Goal: Find specific page/section: Find specific page/section

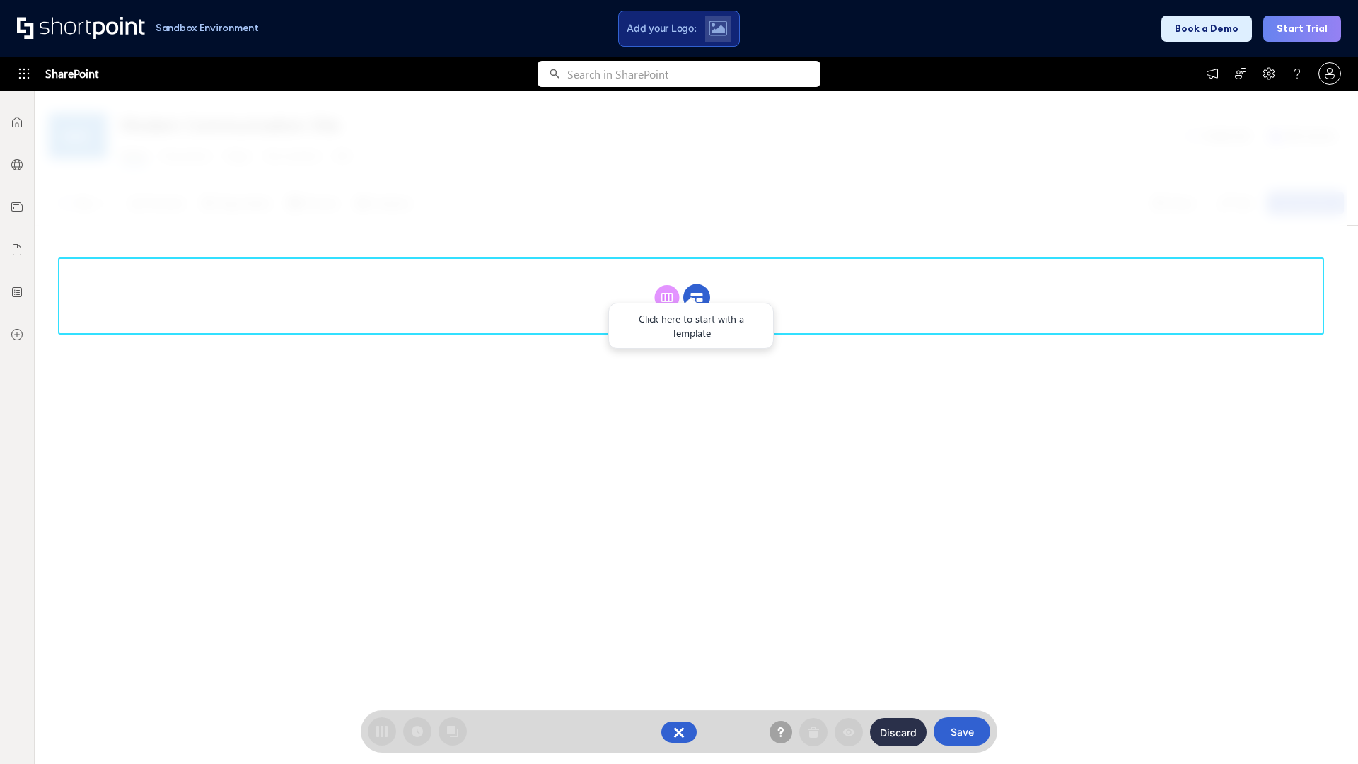
click at [697, 297] on circle at bounding box center [696, 297] width 27 height 27
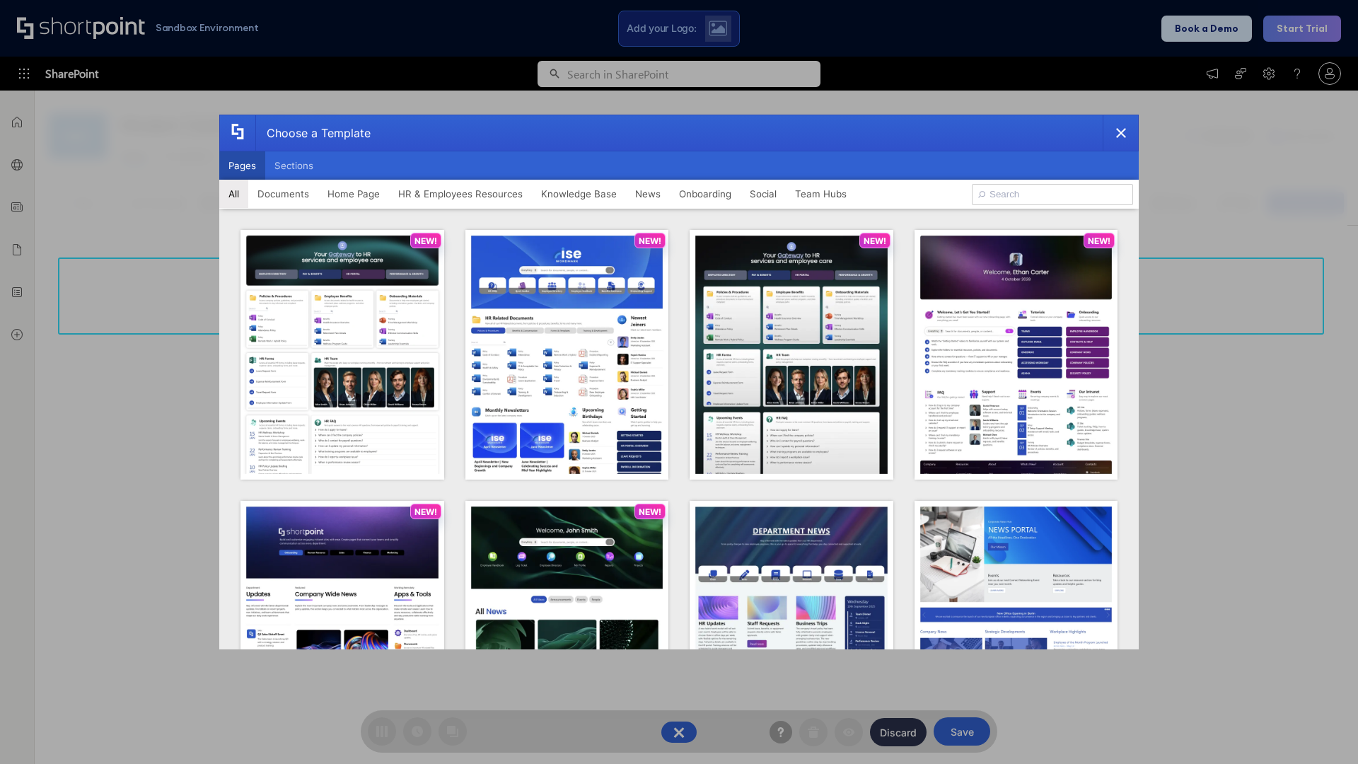
click at [242, 166] on button "Pages" at bounding box center [242, 165] width 46 height 28
type input "Documents 3"
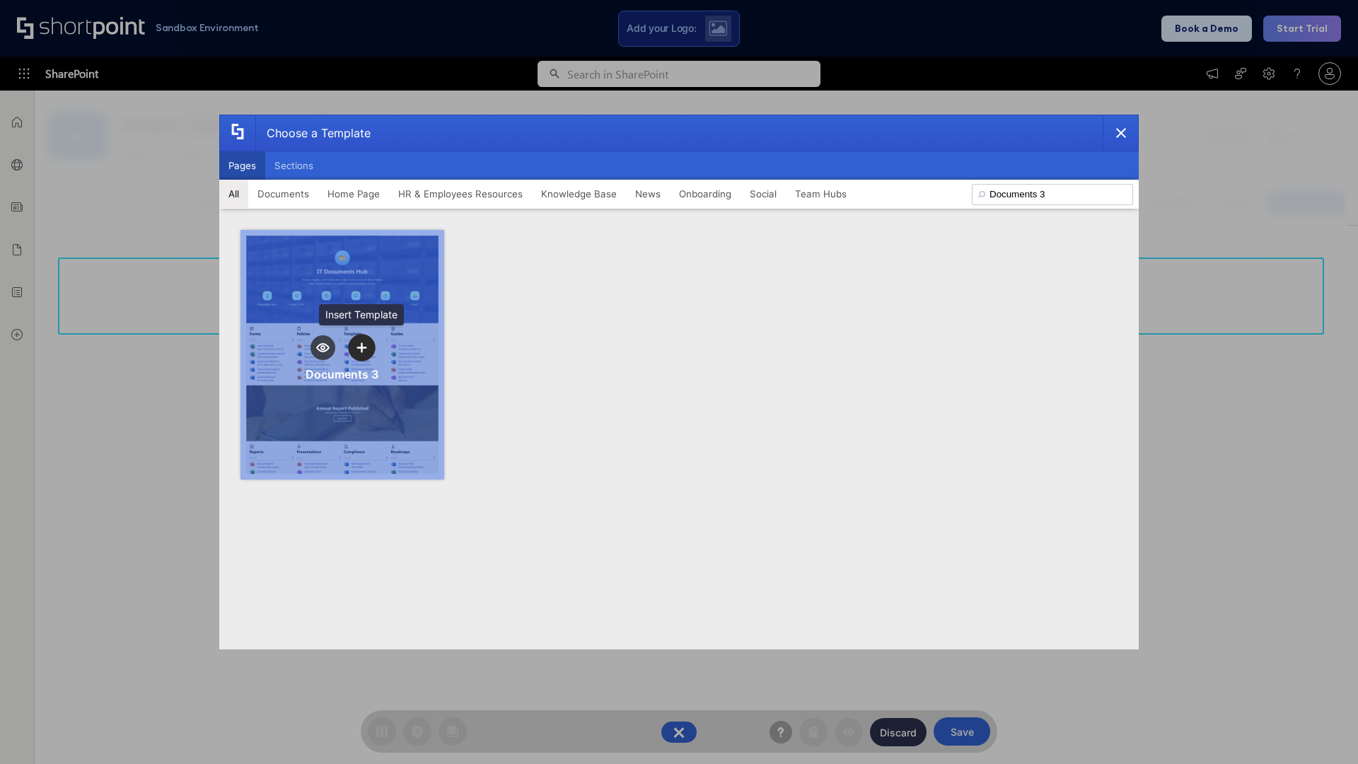
click at [361, 347] on icon "template selector" at bounding box center [362, 347] width 10 height 10
